Goal: Find specific page/section: Find specific page/section

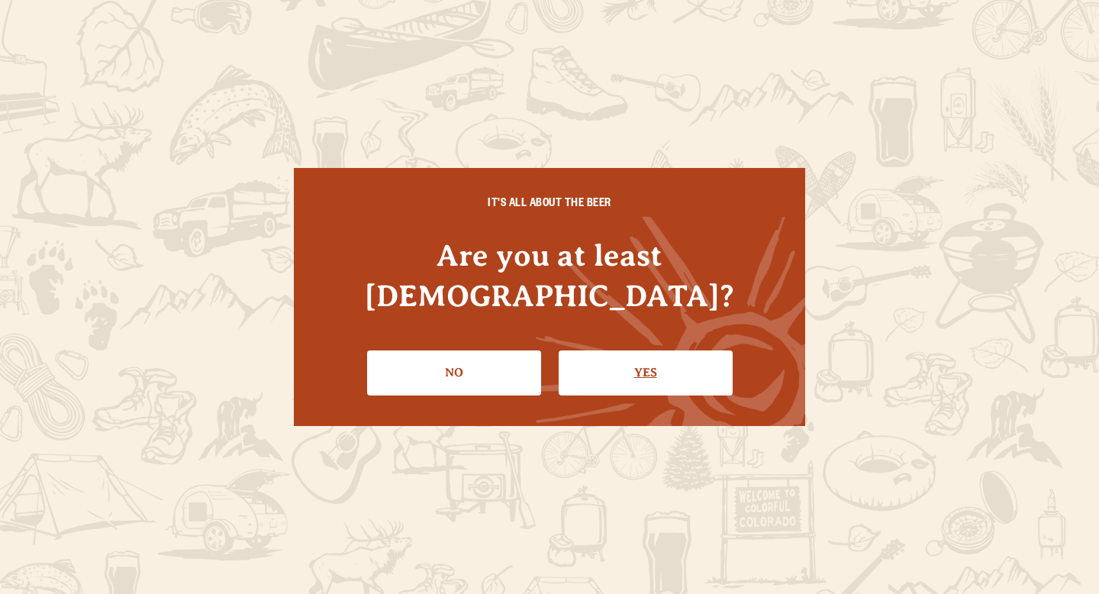
click at [610, 350] on link "Yes" at bounding box center [646, 372] width 174 height 44
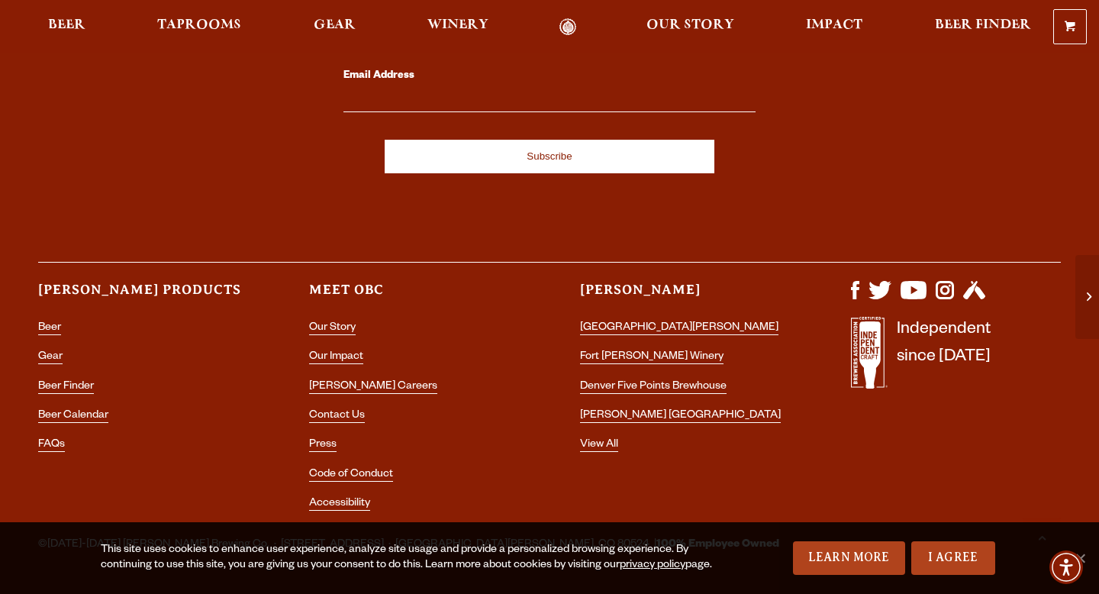
scroll to position [4495, 0]
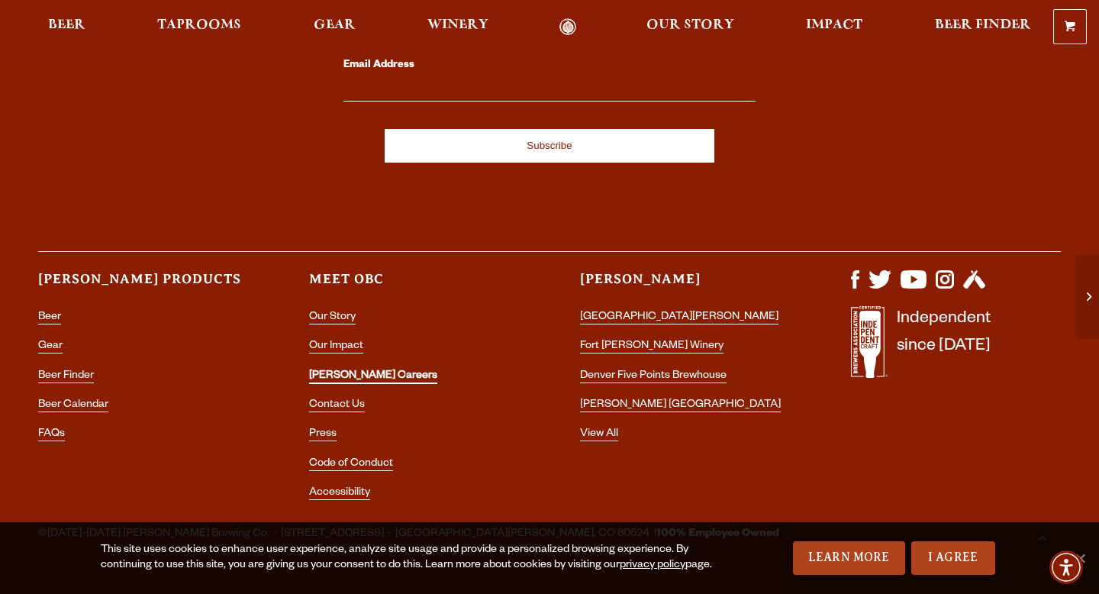
click at [352, 370] on link "[PERSON_NAME] Careers" at bounding box center [373, 377] width 128 height 14
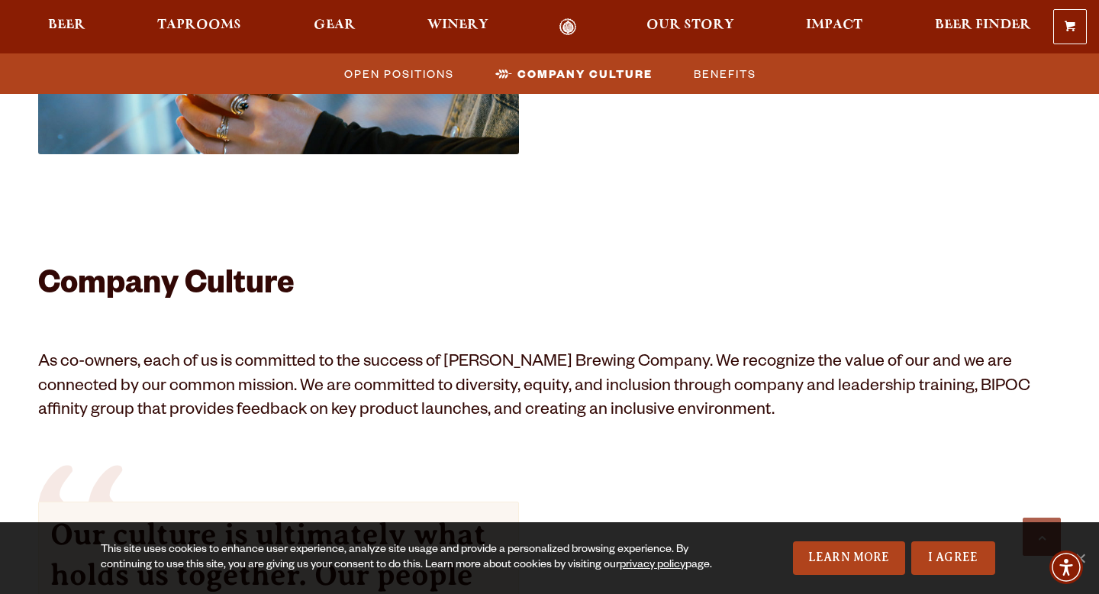
scroll to position [1005, 0]
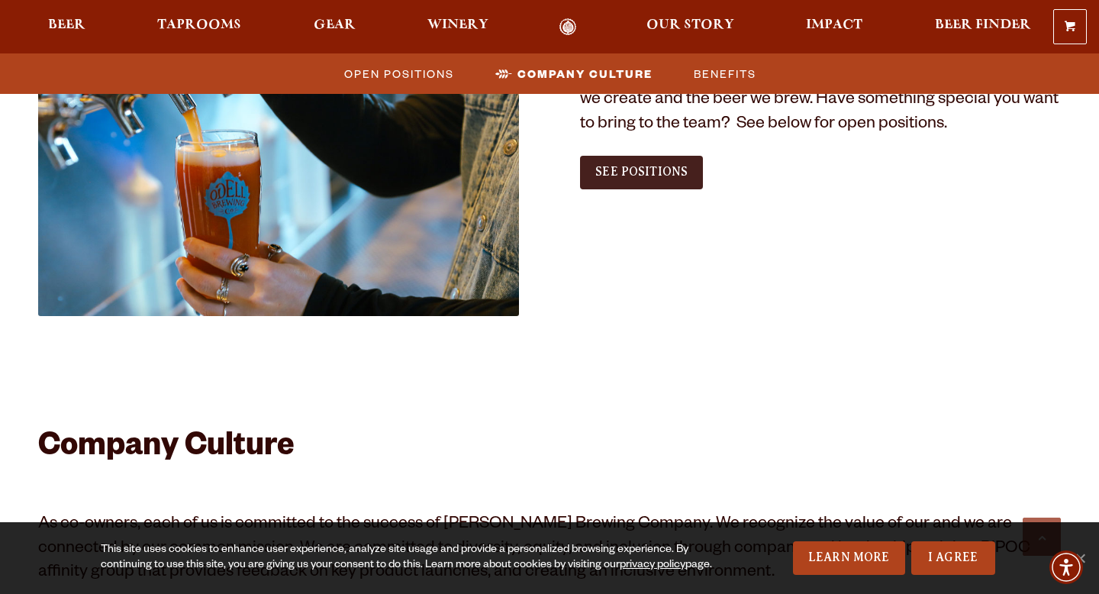
click at [618, 179] on link "See Positions" at bounding box center [641, 173] width 123 height 34
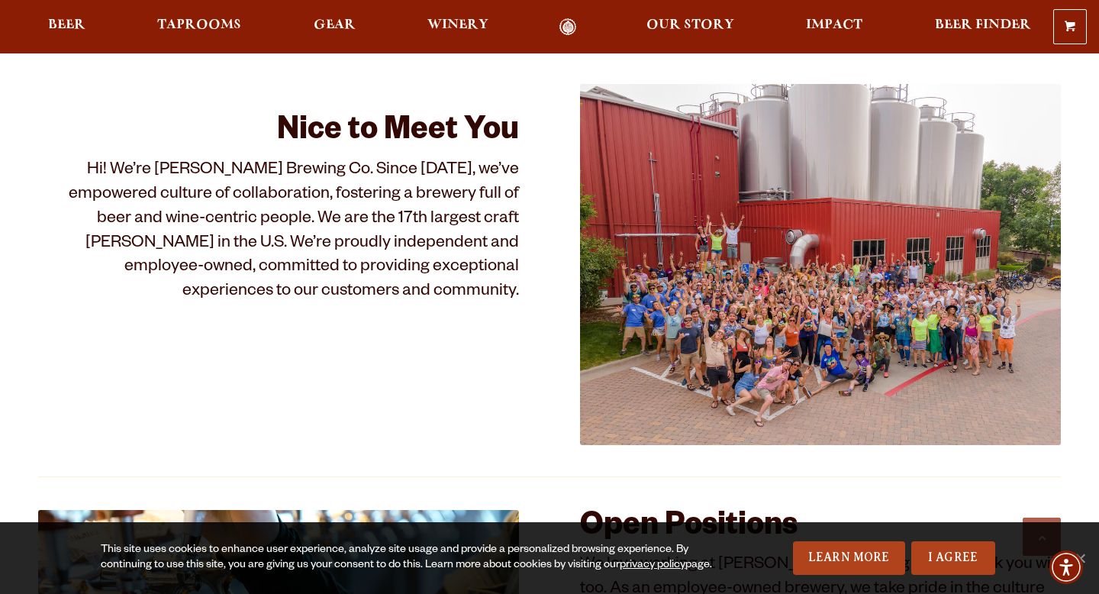
scroll to position [331, 0]
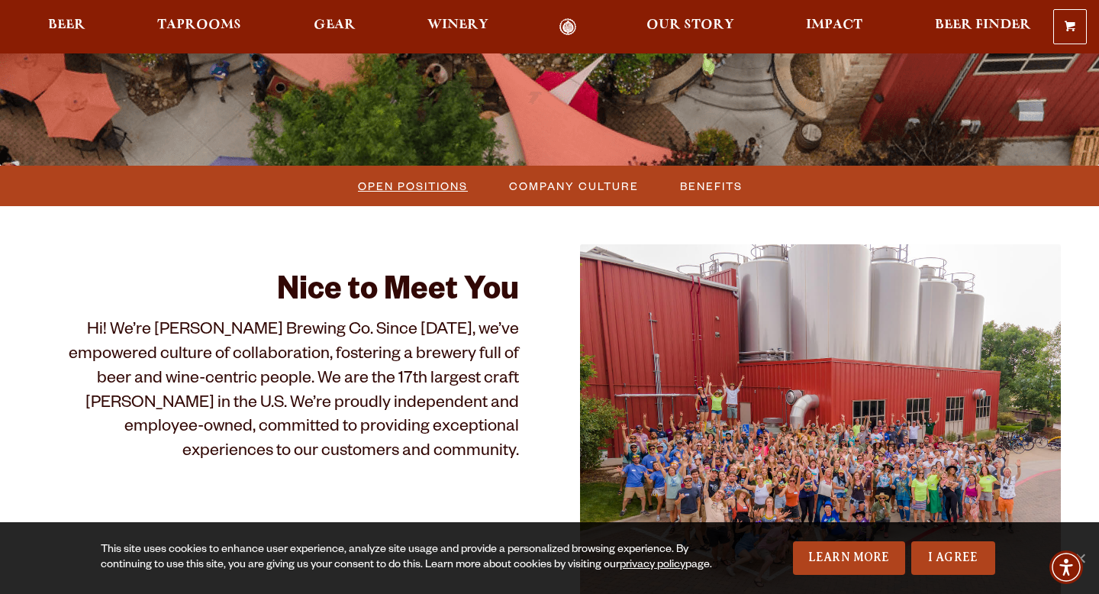
click at [438, 182] on span "Open Positions" at bounding box center [413, 186] width 110 height 22
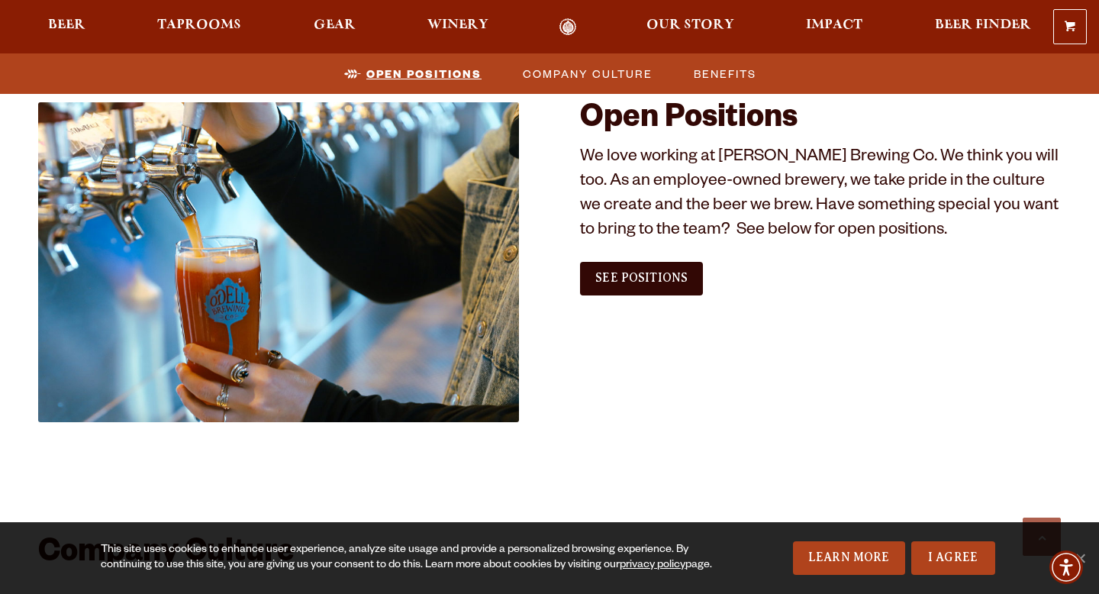
scroll to position [928, 0]
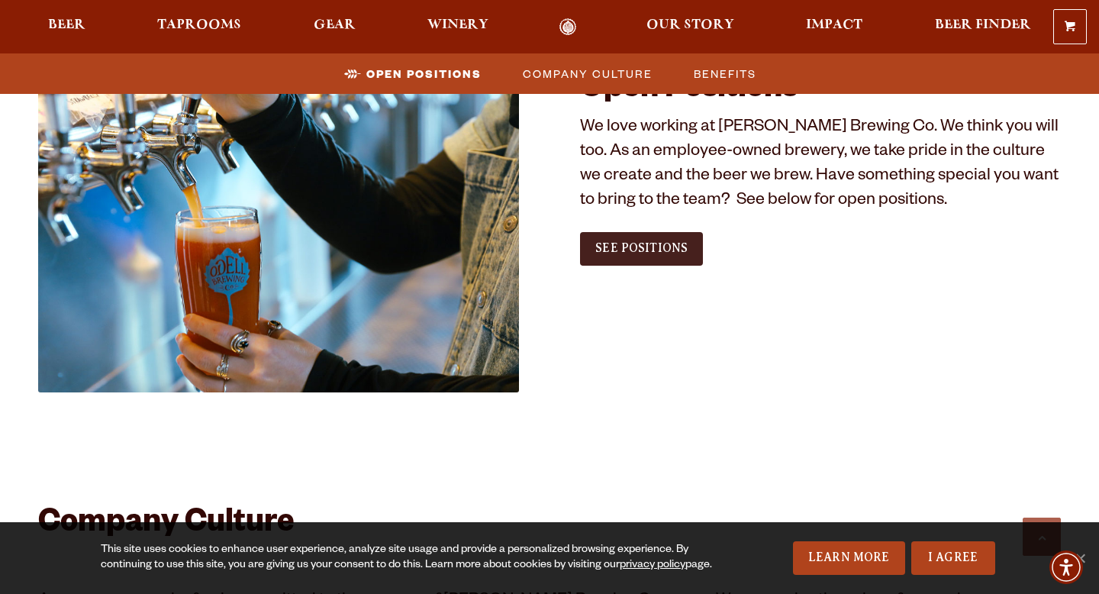
click at [581, 232] on link "See Positions" at bounding box center [641, 249] width 123 height 34
